Goal: Information Seeking & Learning: Compare options

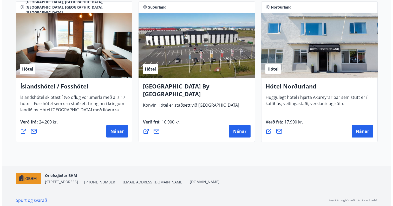
scroll to position [1275, 0]
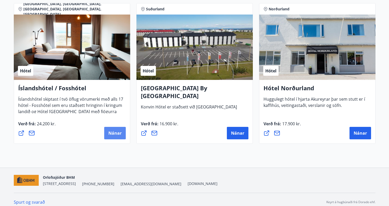
click at [114, 131] on span "Nánar" at bounding box center [114, 134] width 13 height 6
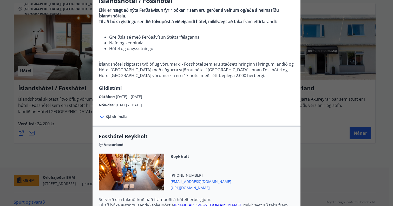
scroll to position [0, 0]
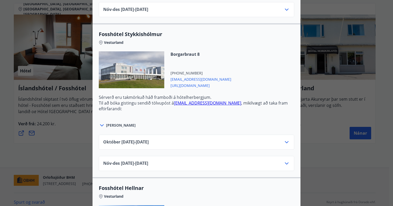
click at [170, 140] on div "[DATE]10.25 - [DATE]" at bounding box center [196, 144] width 187 height 10
click at [285, 143] on icon at bounding box center [287, 142] width 4 height 2
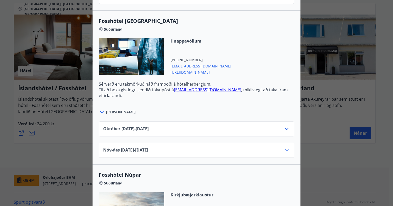
scroll to position [1399, 0]
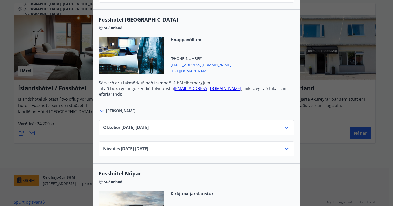
click at [285, 128] on icon at bounding box center [287, 128] width 6 height 6
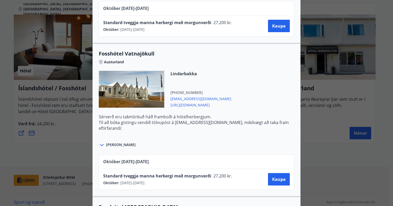
scroll to position [1210, 0]
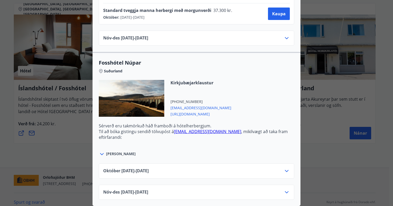
click at [285, 170] on icon at bounding box center [287, 171] width 4 height 2
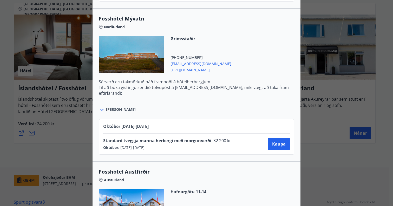
scroll to position [946, 0]
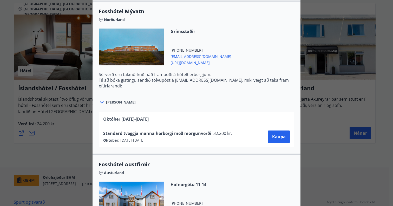
click at [100, 102] on icon at bounding box center [102, 103] width 4 height 2
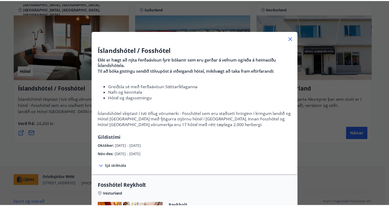
scroll to position [0, 0]
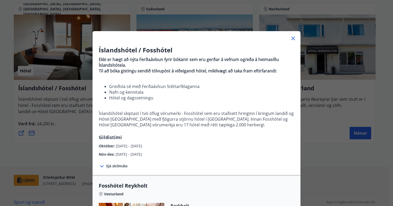
click at [291, 36] on icon at bounding box center [293, 38] width 6 height 6
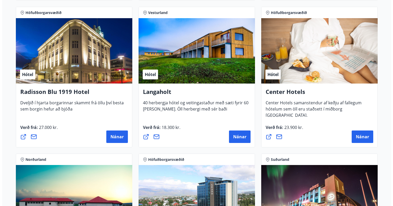
scroll to position [829, 0]
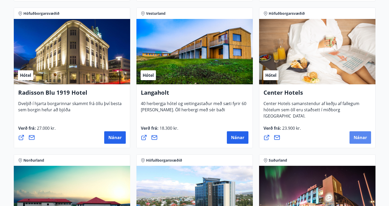
click at [357, 136] on span "Nánar" at bounding box center [360, 138] width 13 height 6
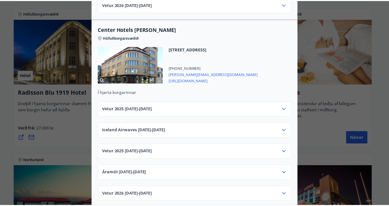
scroll to position [0, 0]
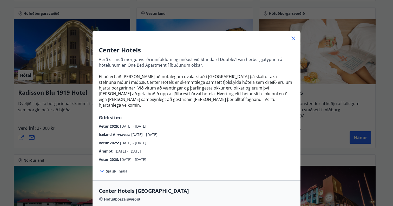
click at [335, 130] on div "Center Hotels Verð er með morgunverði inniföldum og miðast við Standard Double/…" at bounding box center [196, 103] width 393 height 206
click at [293, 37] on icon at bounding box center [293, 39] width 4 height 4
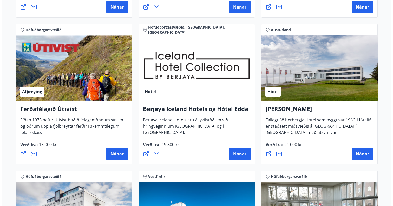
scroll to position [510, 0]
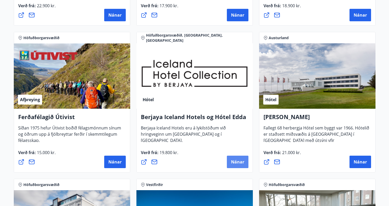
click at [242, 164] on span "Nánar" at bounding box center [237, 162] width 13 height 6
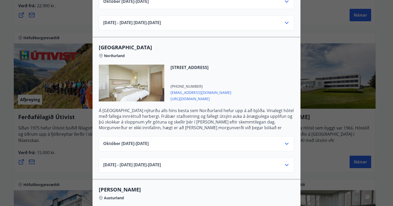
scroll to position [257, 0]
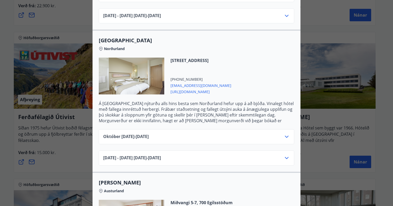
click at [280, 134] on div "[DATE]10.25 - [DATE]" at bounding box center [196, 139] width 187 height 10
click at [286, 134] on icon at bounding box center [287, 137] width 6 height 6
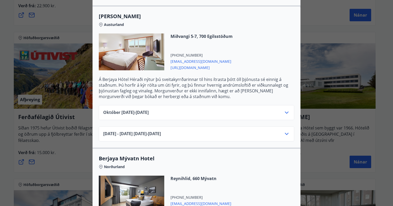
scroll to position [450, 0]
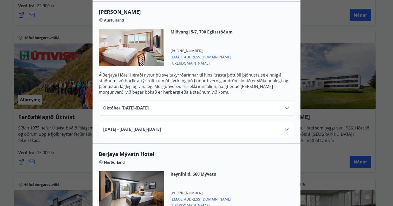
click at [286, 105] on icon at bounding box center [287, 108] width 6 height 6
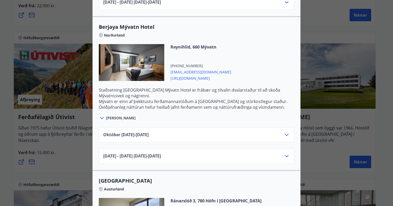
scroll to position [600, 0]
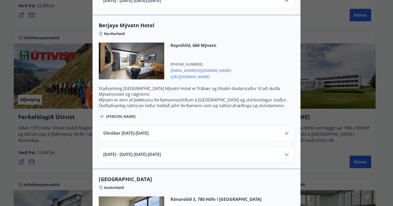
click at [285, 133] on icon at bounding box center [287, 134] width 4 height 2
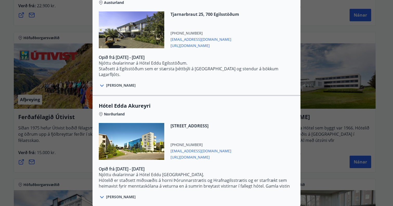
scroll to position [959, 0]
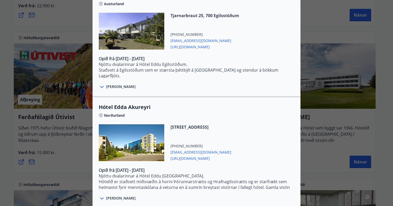
click at [100, 198] on icon at bounding box center [102, 199] width 4 height 2
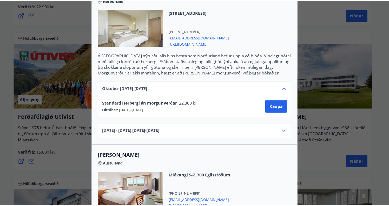
scroll to position [0, 0]
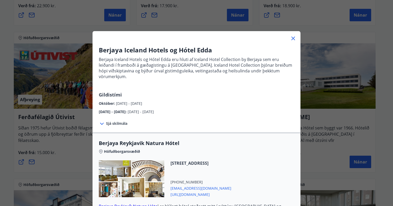
click at [322, 30] on div "Berjaya Iceland Hotels og Hótel Edda Berjaya Iceland Hotels og Hótel Edda eru h…" at bounding box center [196, 103] width 393 height 206
click at [293, 40] on icon at bounding box center [293, 39] width 4 height 4
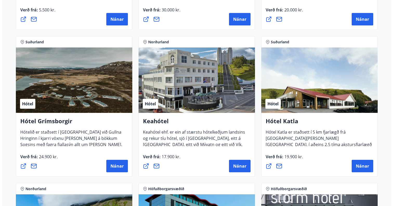
scroll to position [208, 0]
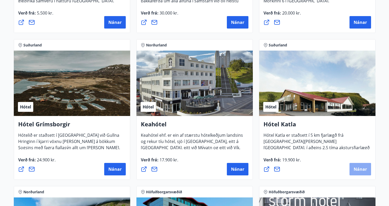
click at [354, 170] on span "Nánar" at bounding box center [360, 170] width 13 height 6
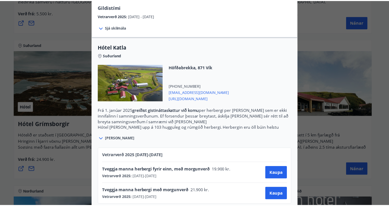
scroll to position [147, 0]
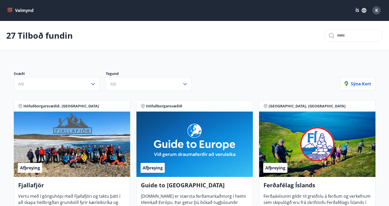
scroll to position [0, 0]
